Goal: Obtain resource: Download file/media

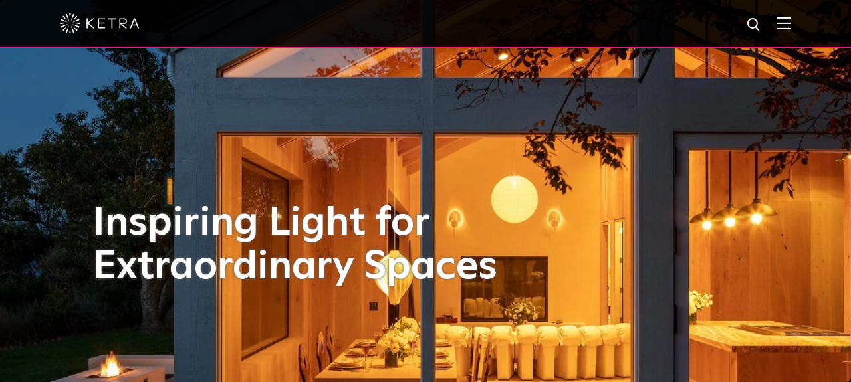
click at [783, 28] on img at bounding box center [784, 23] width 15 height 13
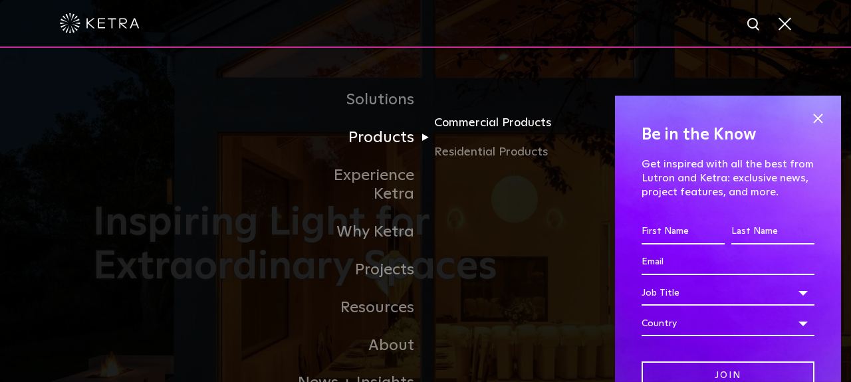
click at [460, 125] on link "Commercial Products" at bounding box center [498, 128] width 128 height 29
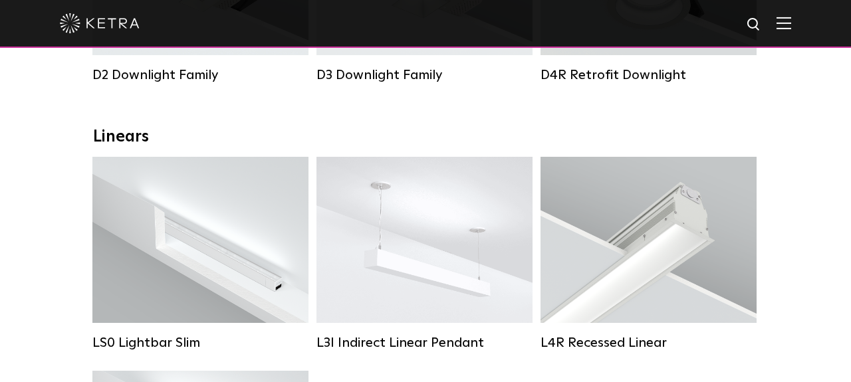
scroll to position [237, 0]
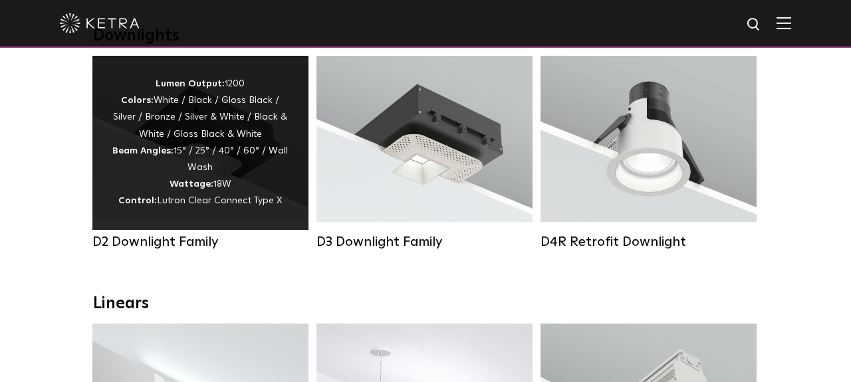
click at [262, 168] on div "Lumen Output: 1200 Colors: White / Black / Gloss Black / Silver / Bronze / Silv…" at bounding box center [200, 143] width 176 height 134
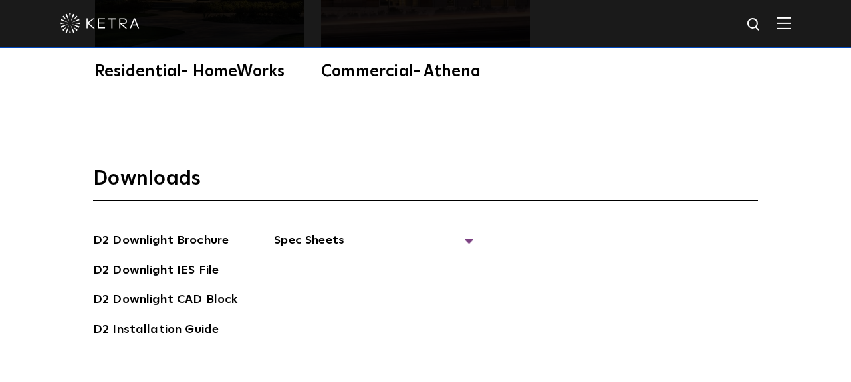
scroll to position [3227, 0]
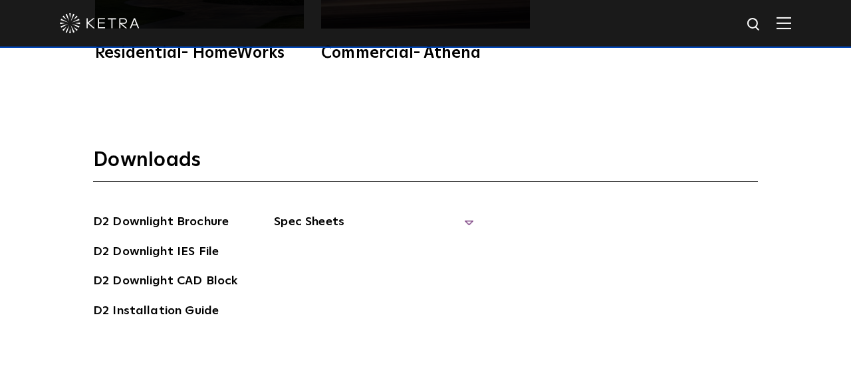
click at [299, 213] on span "Spec Sheets" at bounding box center [373, 227] width 199 height 29
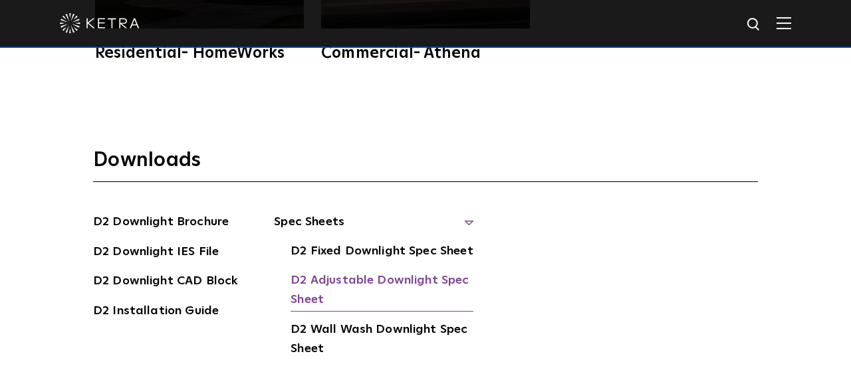
click at [332, 271] on link "D2 Adjustable Downlight Spec Sheet" at bounding box center [382, 291] width 183 height 41
click at [346, 148] on h3 "Downloads" at bounding box center [425, 165] width 665 height 35
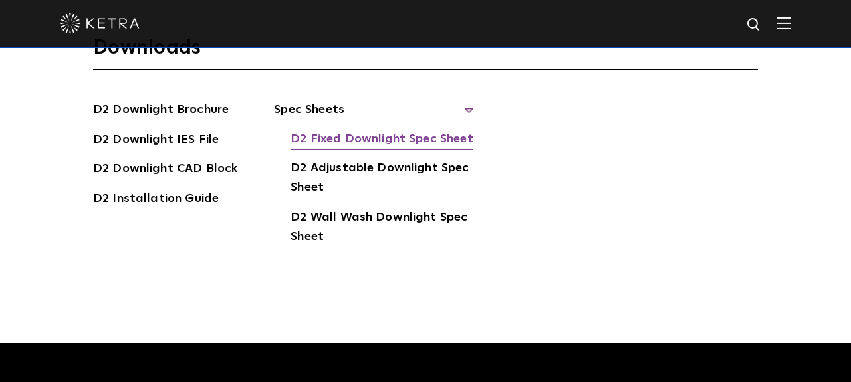
scroll to position [3344, 0]
